Goal: Check status: Check status

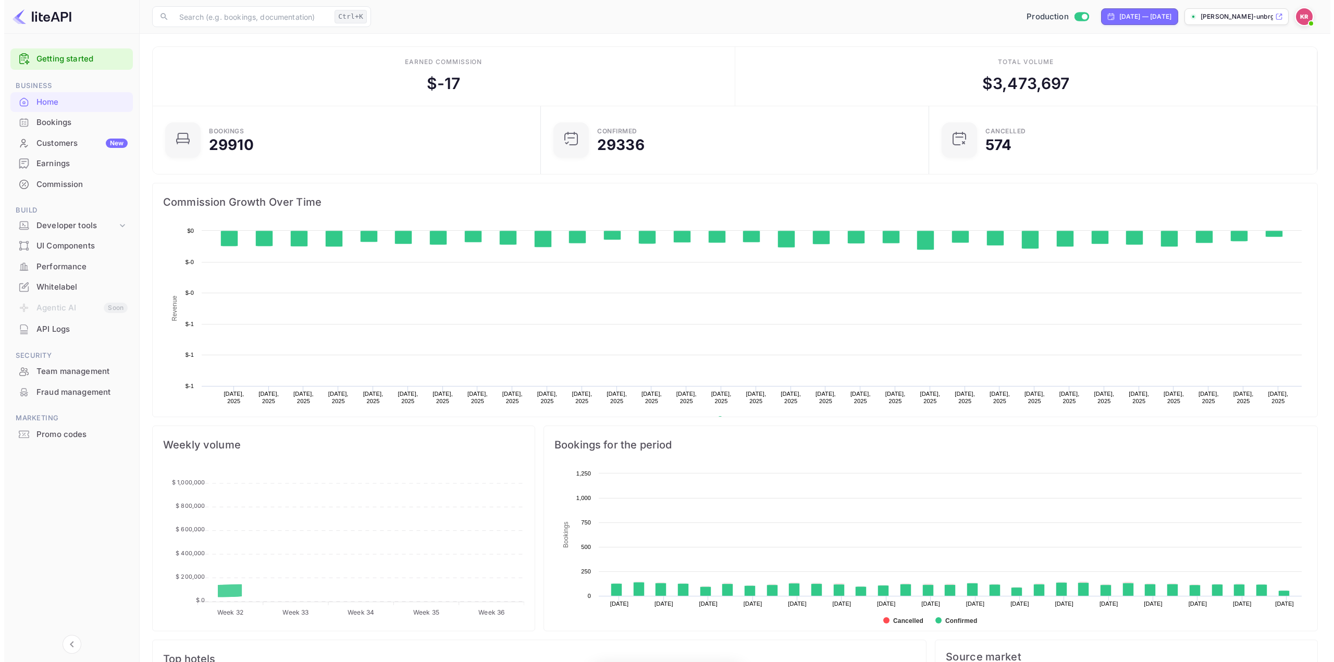
scroll to position [162, 374]
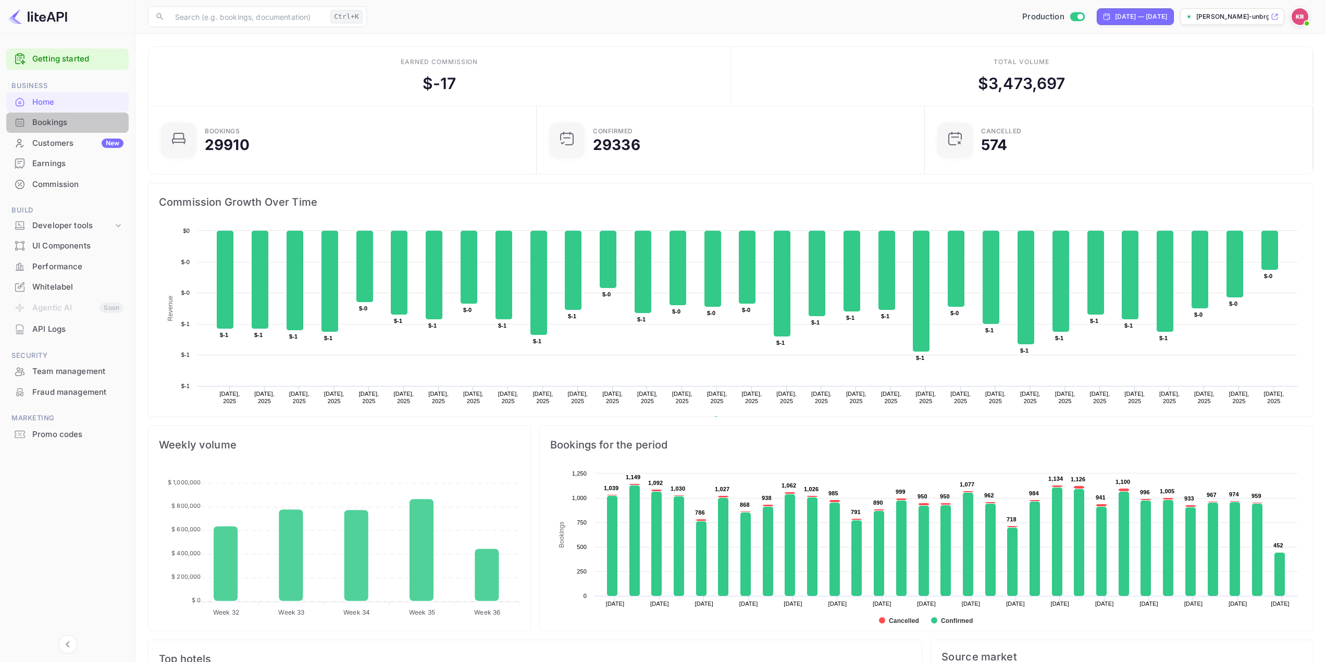
click at [32, 124] on div "Bookings" at bounding box center [77, 123] width 91 height 12
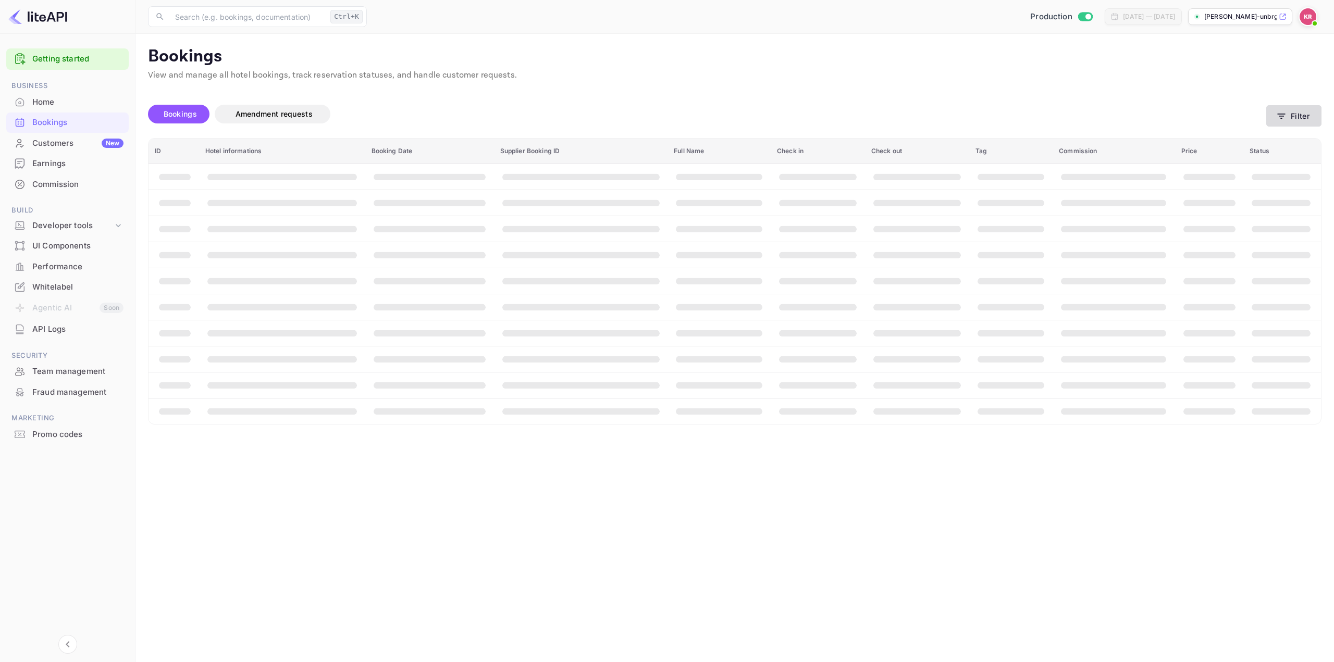
click at [1303, 116] on button "Filter" at bounding box center [1293, 115] width 55 height 21
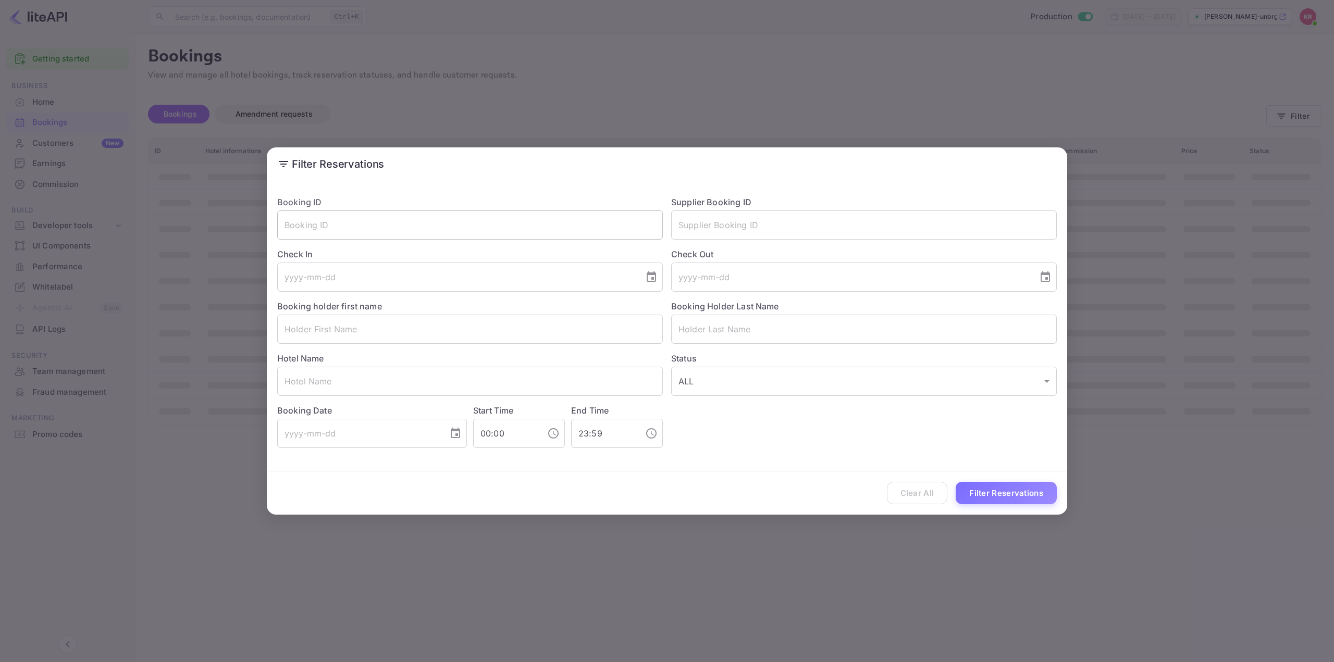
click at [375, 230] on input "text" at bounding box center [470, 225] width 386 height 29
paste input "its6bM4jj"
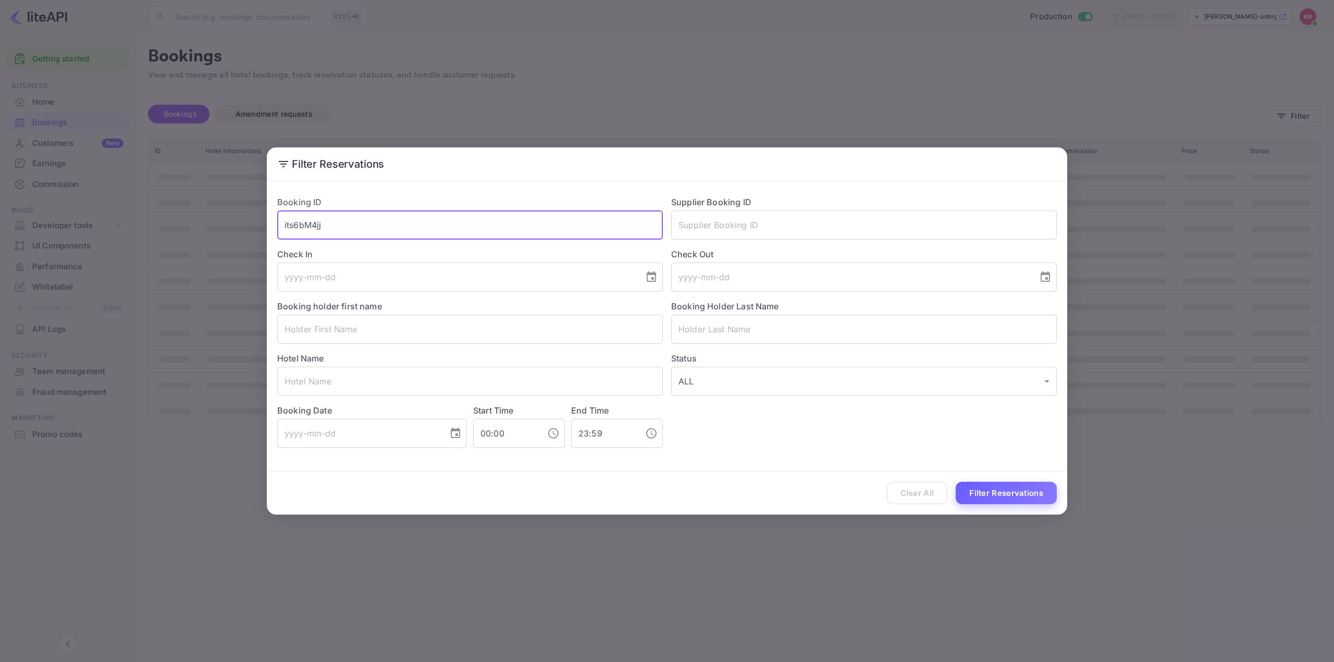
type input "its6bM4jj"
click at [975, 492] on button "Filter Reservations" at bounding box center [1006, 493] width 101 height 22
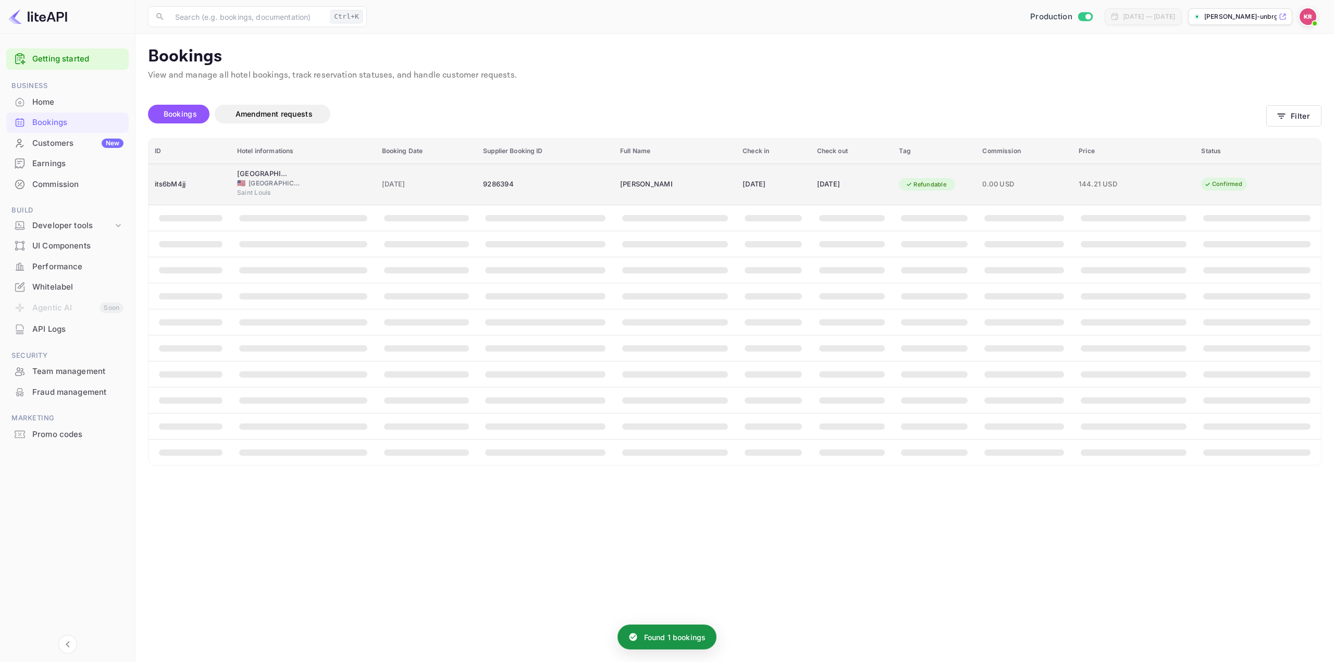
click at [743, 179] on div "[DATE]" at bounding box center [773, 184] width 61 height 17
